Goal: Navigation & Orientation: Find specific page/section

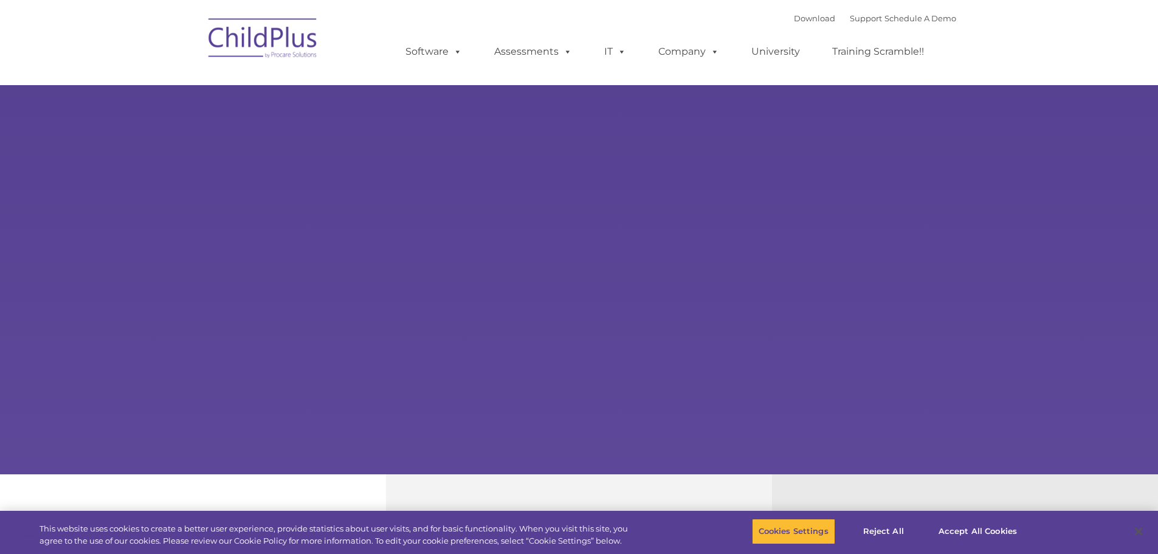
select select "MEDIUM"
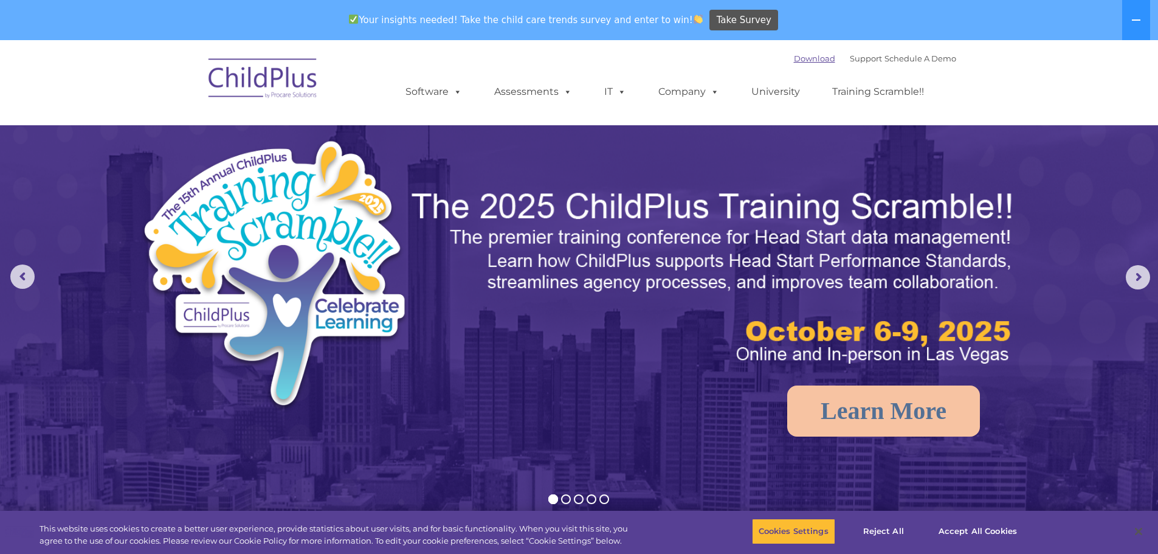
click at [800, 61] on link "Download" at bounding box center [814, 58] width 41 height 10
click at [1044, 73] on nav "Download Support | Schedule A Demo  MENU MENU Software ChildPlus: The original…" at bounding box center [579, 82] width 1158 height 85
click at [850, 62] on link "Support" at bounding box center [866, 58] width 32 height 10
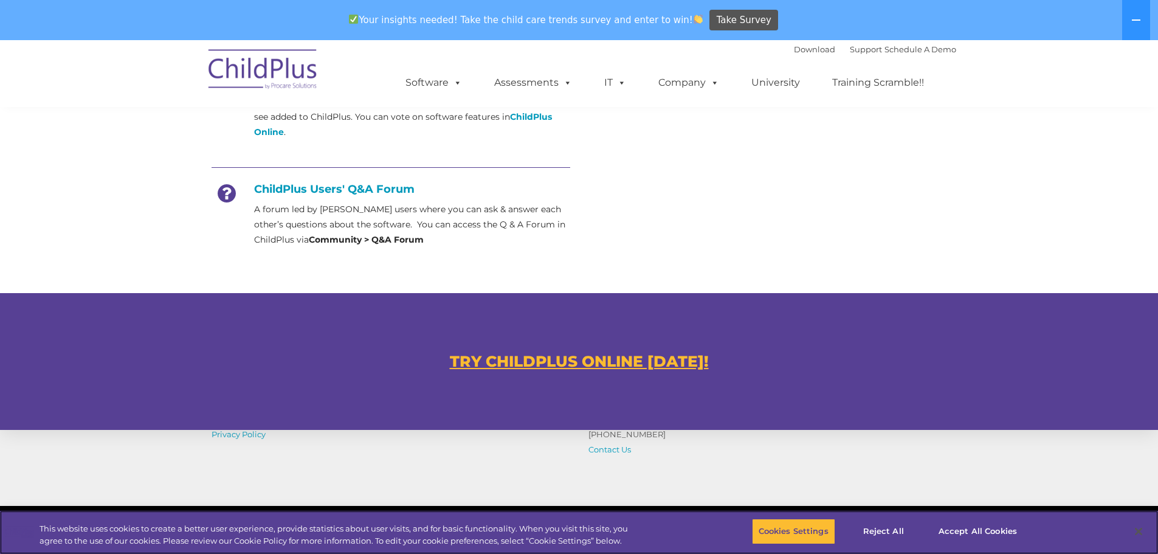
scroll to position [683, 0]
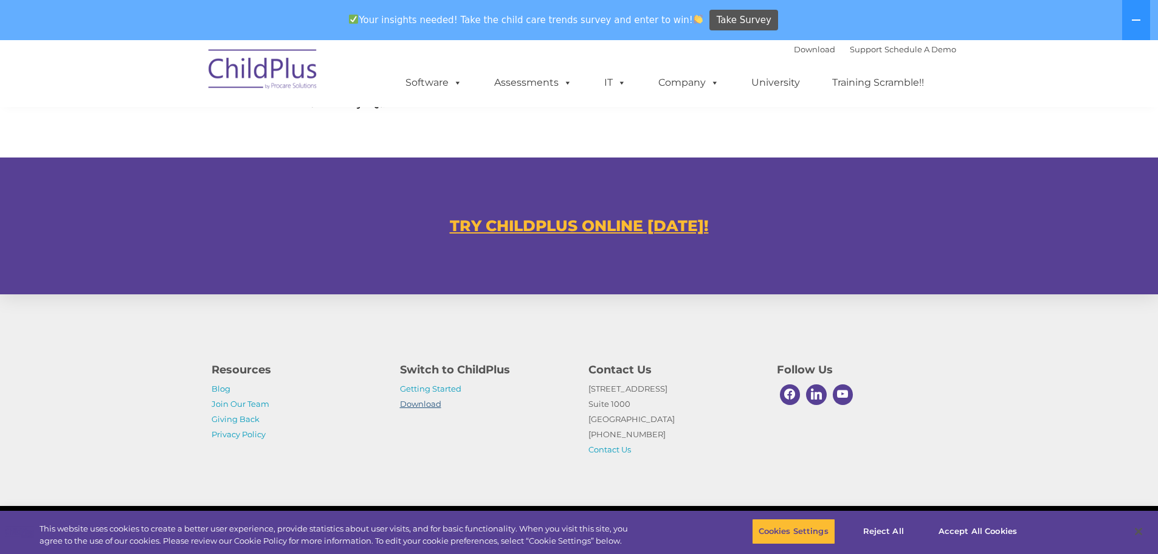
click at [438, 402] on link "Download" at bounding box center [420, 404] width 41 height 10
